Goal: Transaction & Acquisition: Purchase product/service

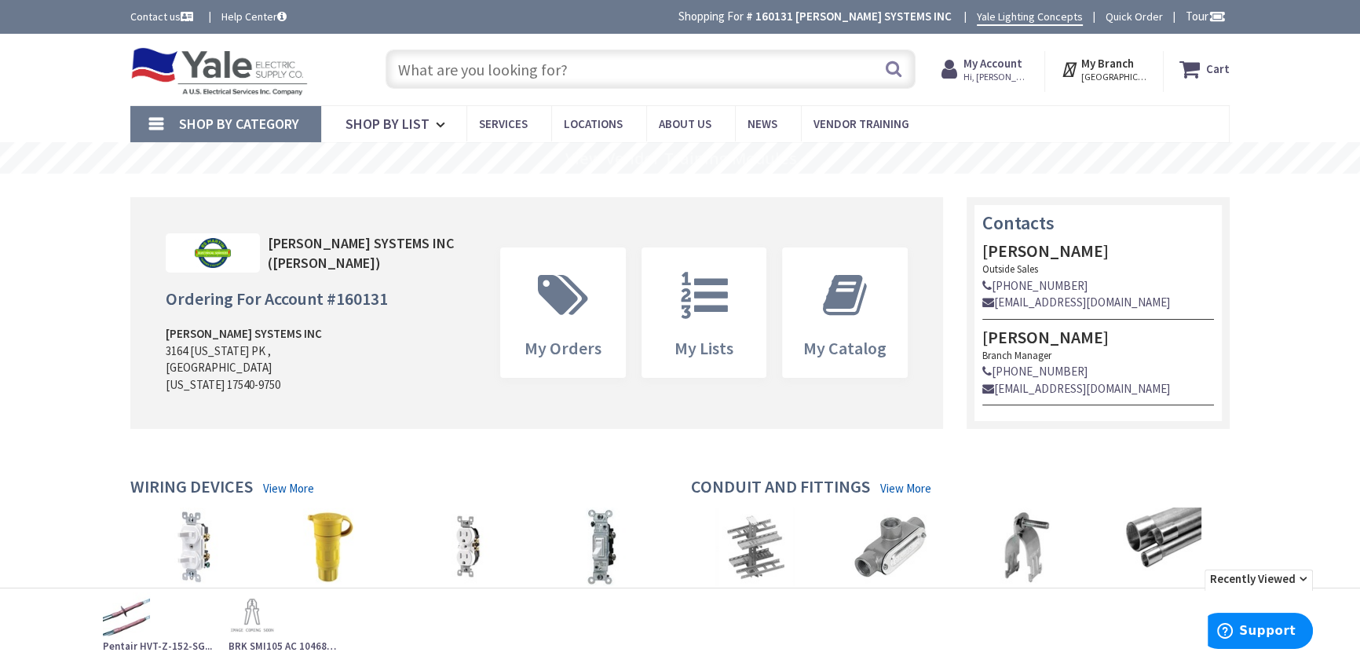
click at [465, 70] on input "text" at bounding box center [651, 68] width 530 height 39
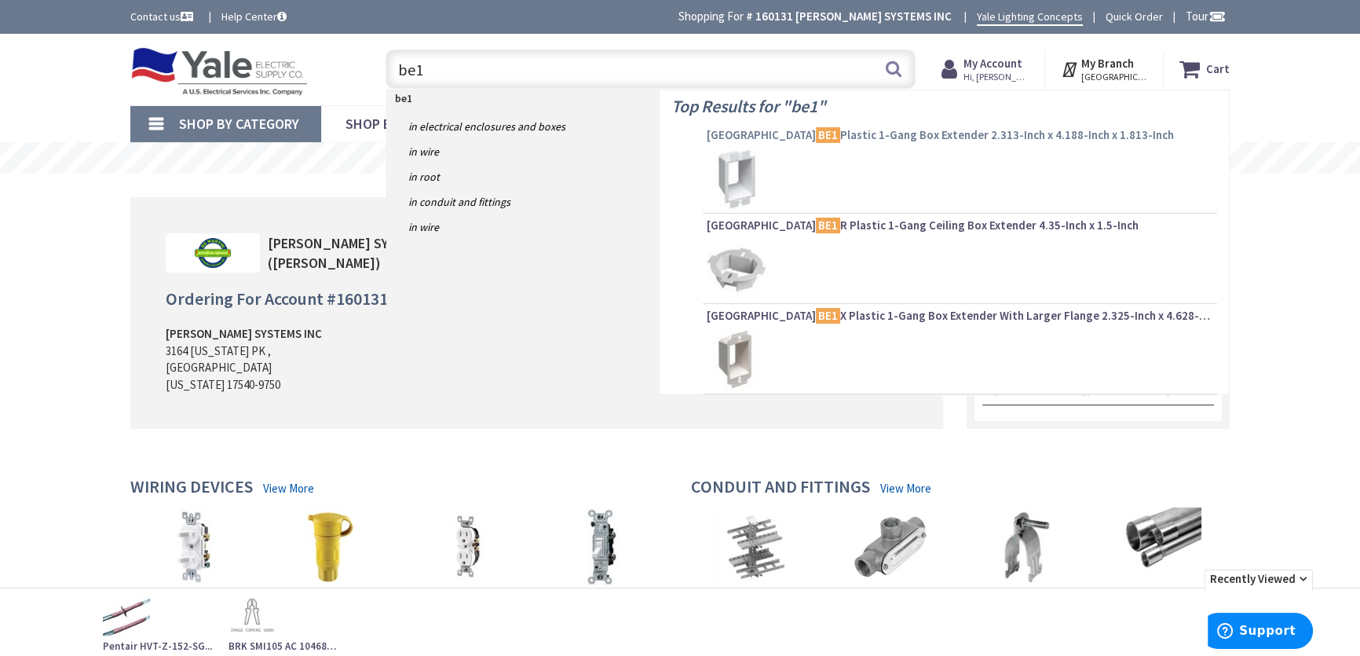
type input "be1"
click at [832, 133] on span "Arlington BE1 Plastic 1-Gang Box Extender 2.313-Inch x 4.188-Inch x 1.813-Inch" at bounding box center [960, 135] width 506 height 16
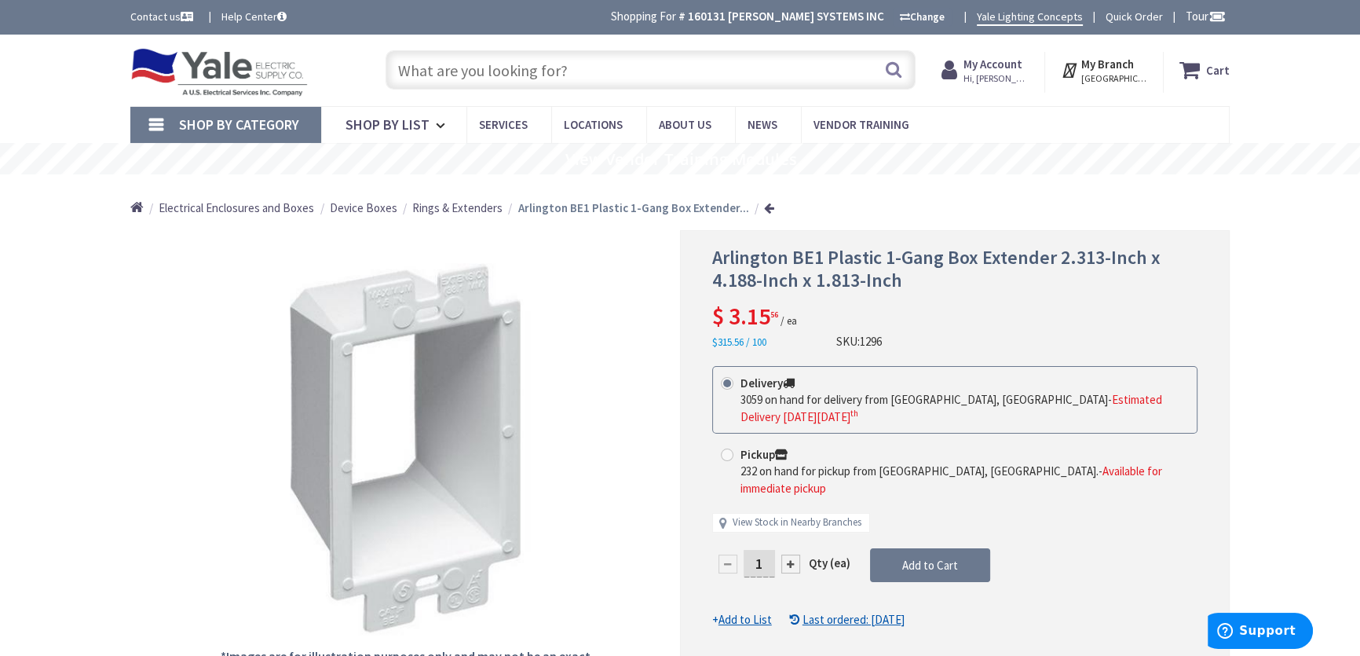
click at [764, 210] on link at bounding box center [769, 208] width 10 height 12
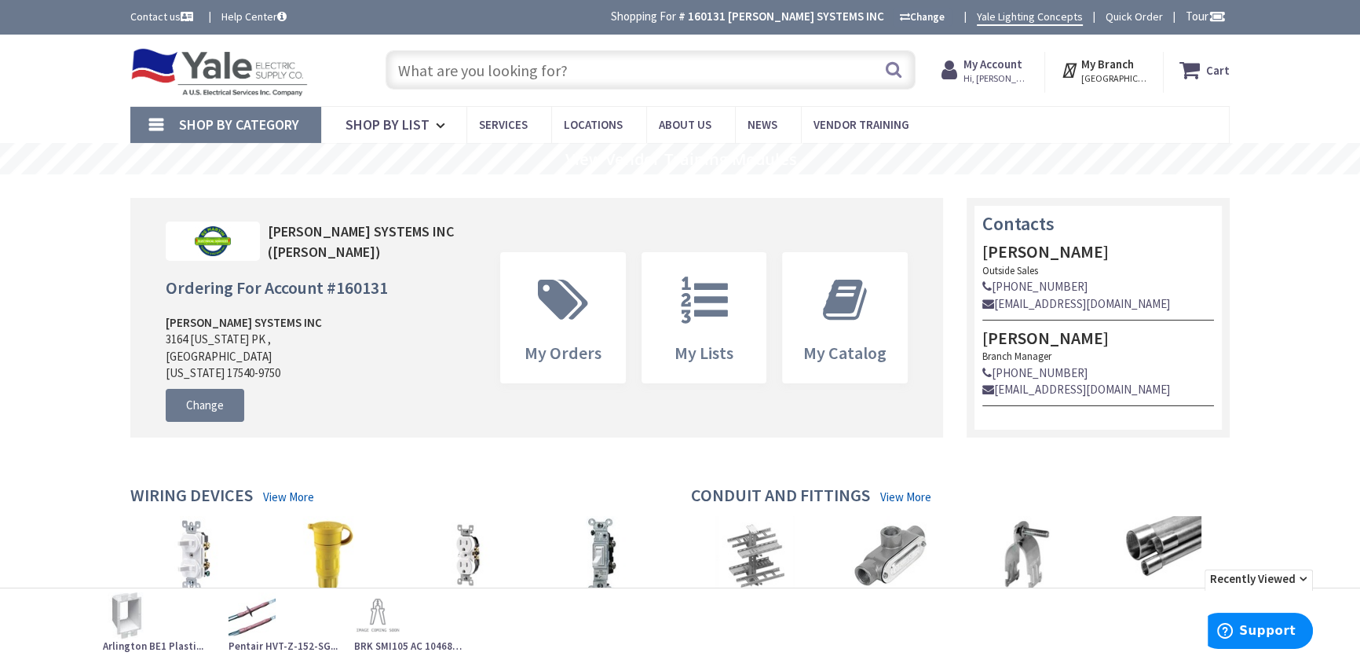
click at [522, 73] on input "text" at bounding box center [651, 69] width 530 height 39
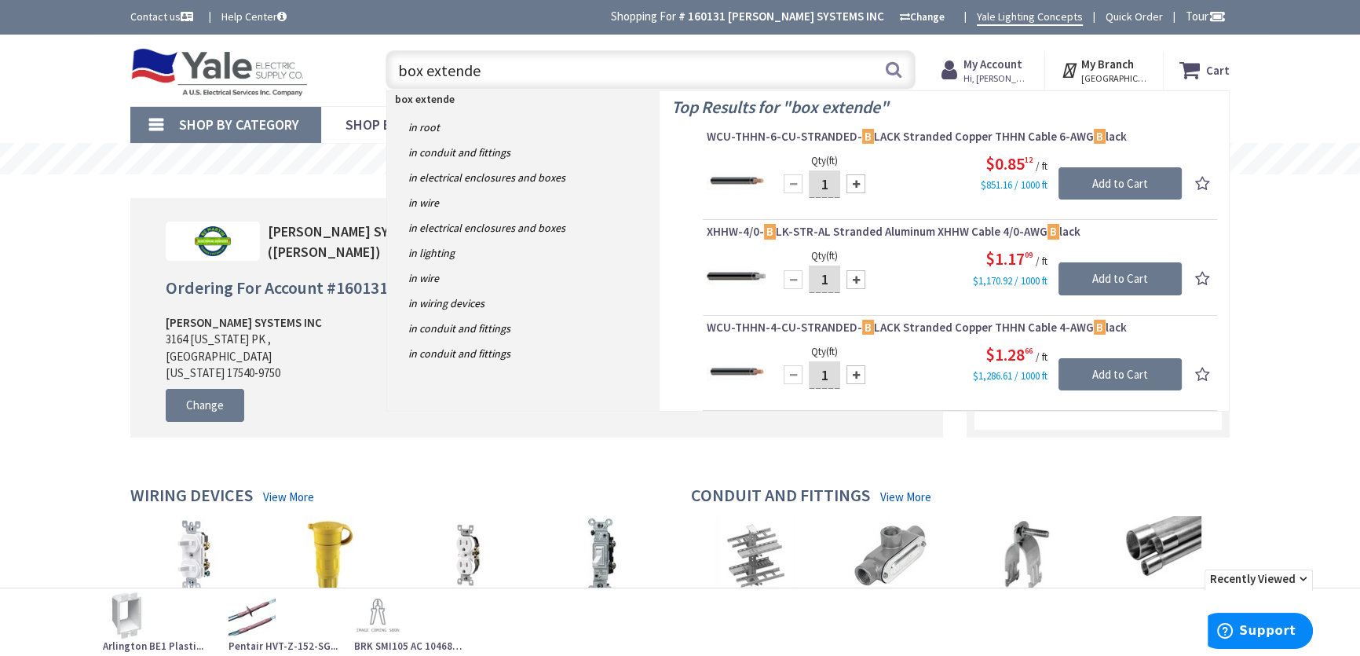
type input "box extender"
